Goal: Navigation & Orientation: Find specific page/section

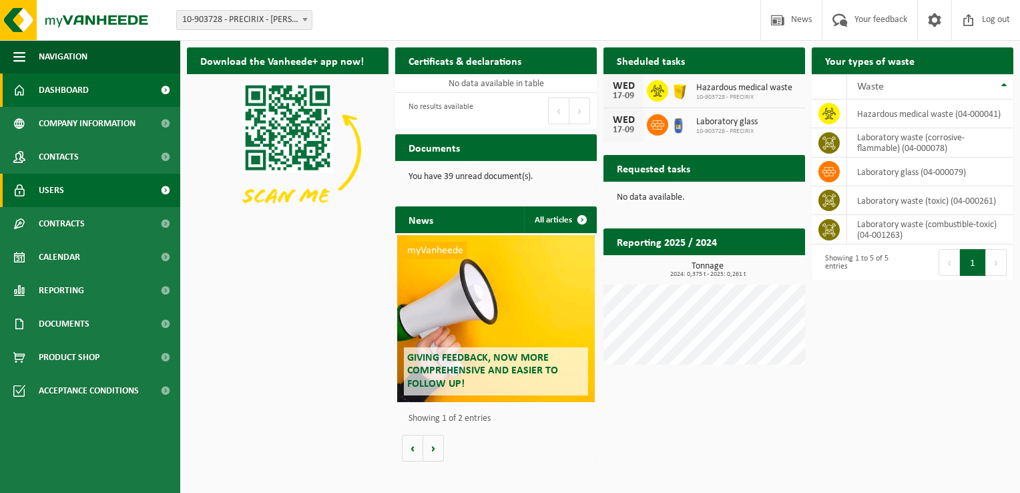
click at [66, 195] on link "Users" at bounding box center [90, 190] width 180 height 33
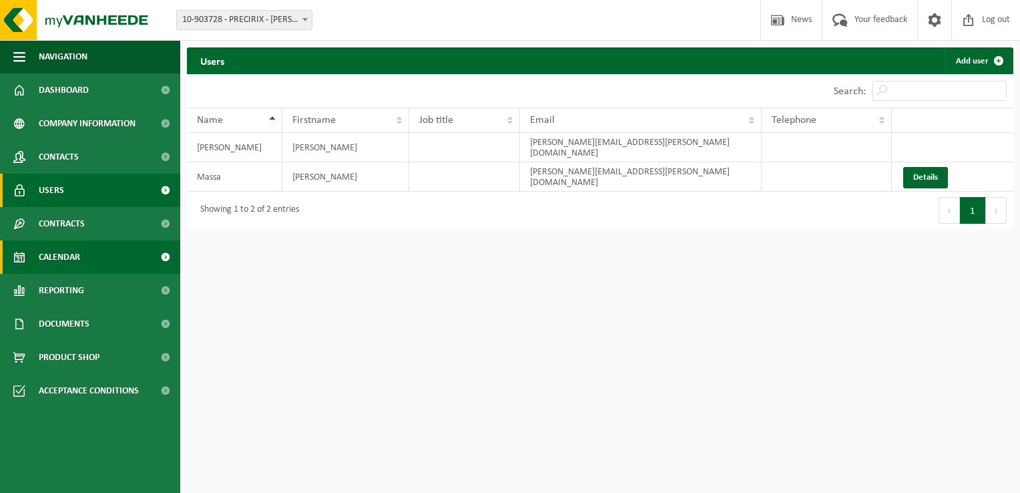
click at [64, 252] on span "Calendar" at bounding box center [59, 256] width 41 height 33
